Goal: Task Accomplishment & Management: Manage account settings

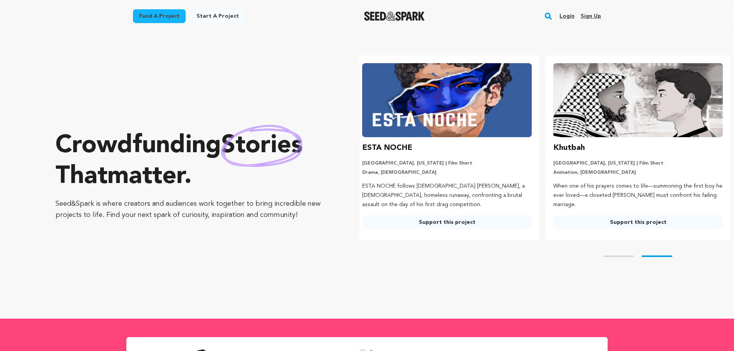
scroll to position [0, 197]
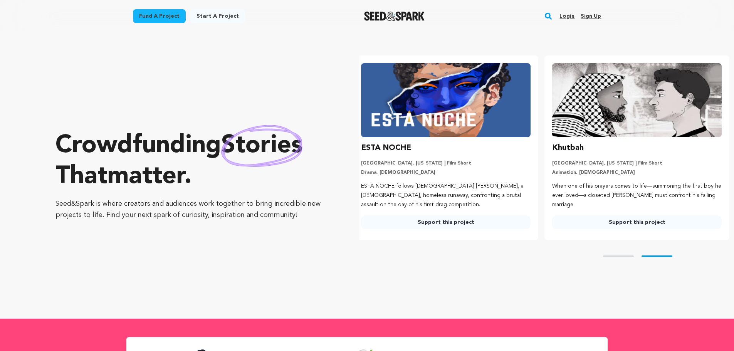
click at [590, 15] on link "Sign up" at bounding box center [590, 16] width 20 height 12
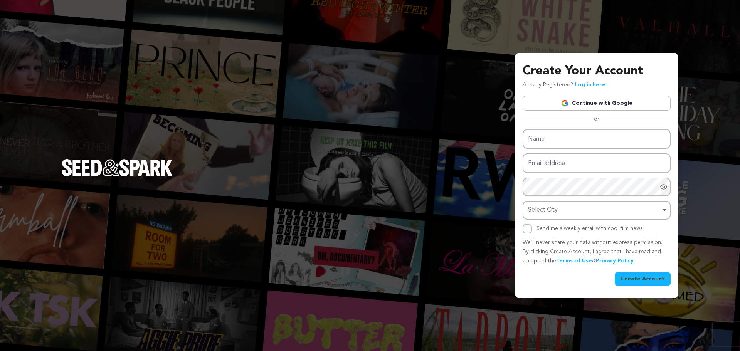
click at [609, 106] on link "Continue with Google" at bounding box center [596, 103] width 148 height 15
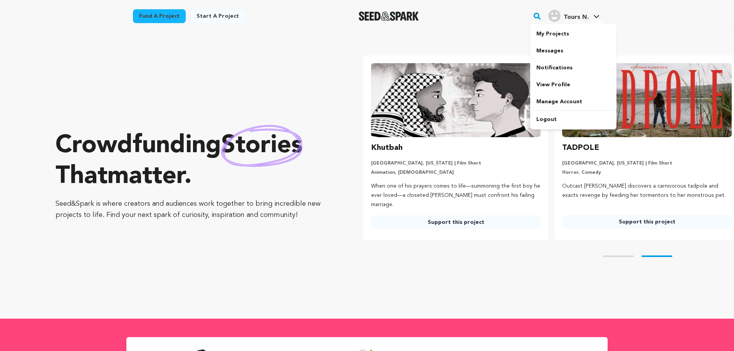
scroll to position [0, 197]
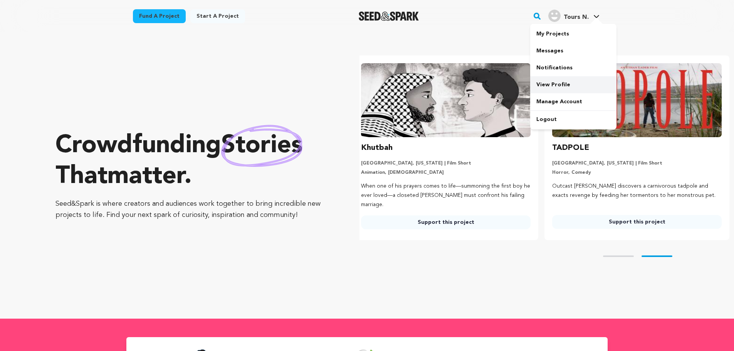
click at [557, 85] on link "View Profile" at bounding box center [573, 84] width 86 height 17
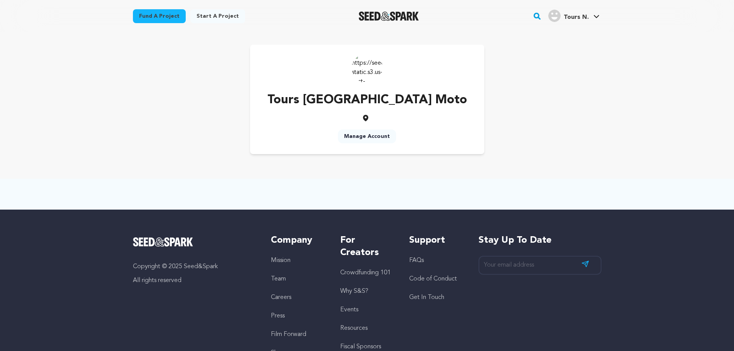
click at [370, 137] on link "Manage Account" at bounding box center [367, 136] width 58 height 14
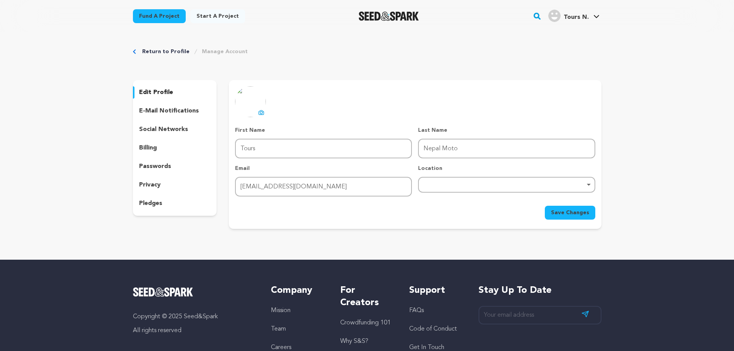
click at [260, 111] on icon at bounding box center [261, 112] width 5 height 4
click at [438, 186] on div "Remove item" at bounding box center [506, 185] width 177 height 16
type input "Nepal"
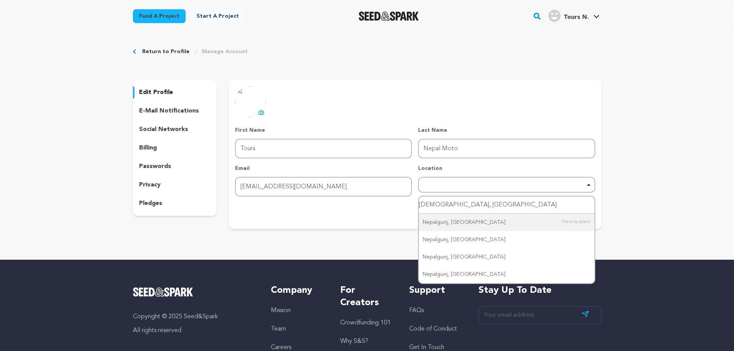
click at [437, 208] on input "Sallahari, Nepal" at bounding box center [506, 204] width 175 height 17
type input "Kathmandu, Nepal"
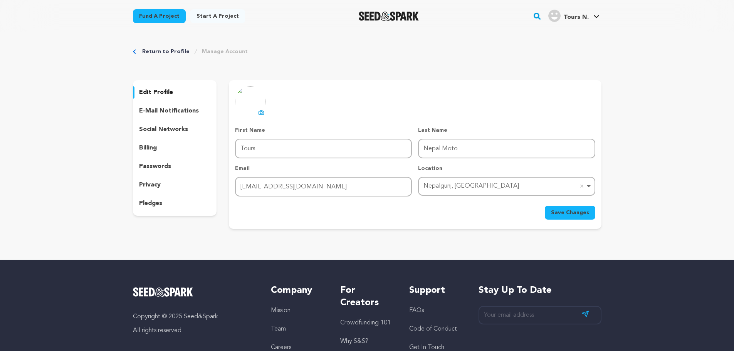
drag, startPoint x: 464, startPoint y: 183, endPoint x: 467, endPoint y: 187, distance: 5.2
click at [464, 183] on div "Nepalgunj, Nepal Remove item" at bounding box center [503, 186] width 161 height 11
click at [562, 215] on span "Save Changes" at bounding box center [570, 213] width 38 height 8
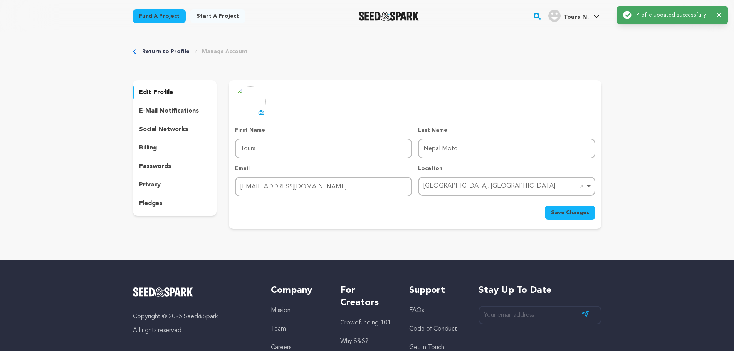
click at [157, 130] on p "social networks" at bounding box center [163, 129] width 49 height 9
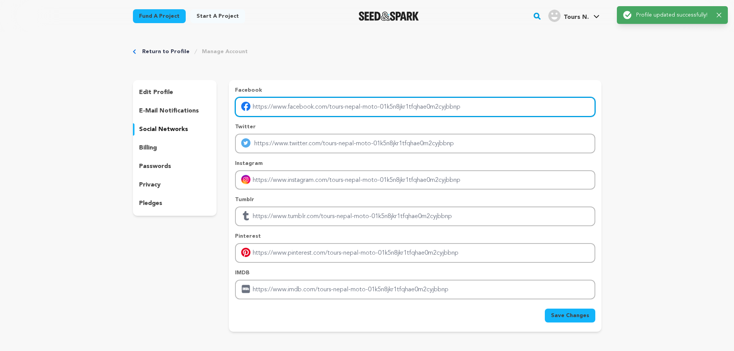
click at [305, 104] on input "Enter facebook profile link" at bounding box center [415, 107] width 360 height 20
type input "https://www.facebook.com/people/Nepal-Moto-Tours/61566951192343/?mibextid=ZbWKwL"
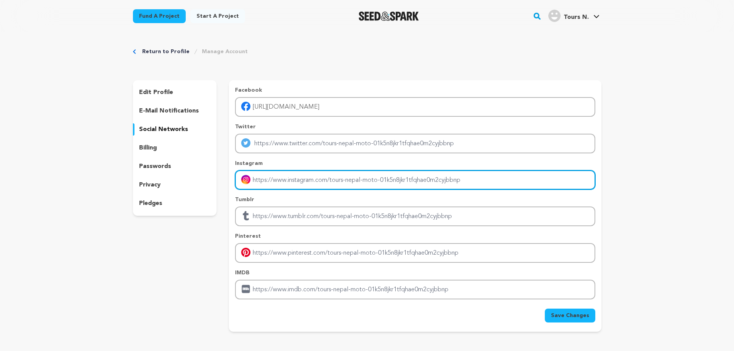
click at [292, 181] on input "Enter instagram handle link" at bounding box center [415, 180] width 360 height 20
type input "https://www.instagram.com/nepalmototours"
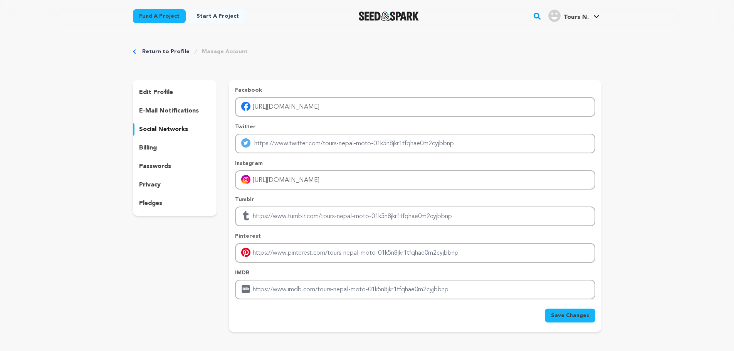
click at [573, 314] on span "Save Changes" at bounding box center [570, 316] width 38 height 8
drag, startPoint x: 570, startPoint y: 313, endPoint x: 613, endPoint y: 40, distance: 275.7
click at [570, 303] on form "Facebook https://www.facebook.com/people/Nepal-Moto-Tours/61566951192343/?mibex…" at bounding box center [415, 204] width 360 height 236
click at [553, 82] on link "View Profile" at bounding box center [573, 84] width 86 height 17
